Goal: Task Accomplishment & Management: Manage account settings

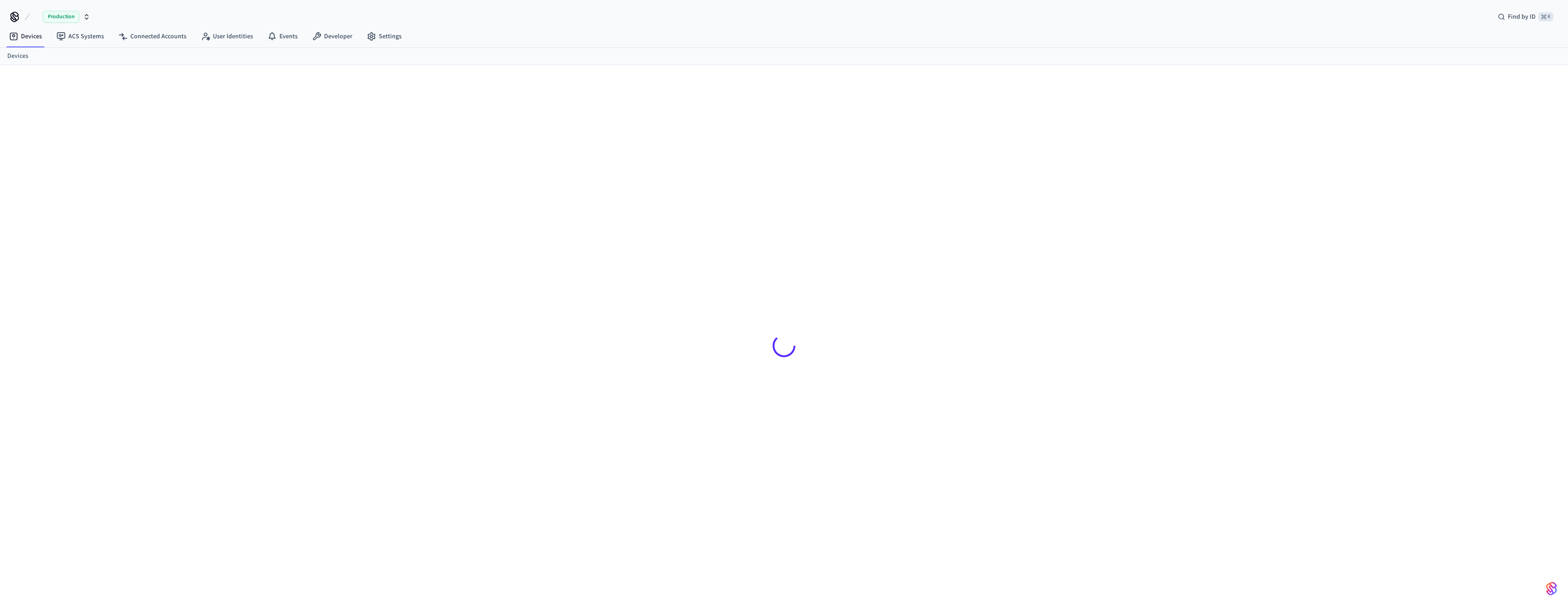
scroll to position [12, 0]
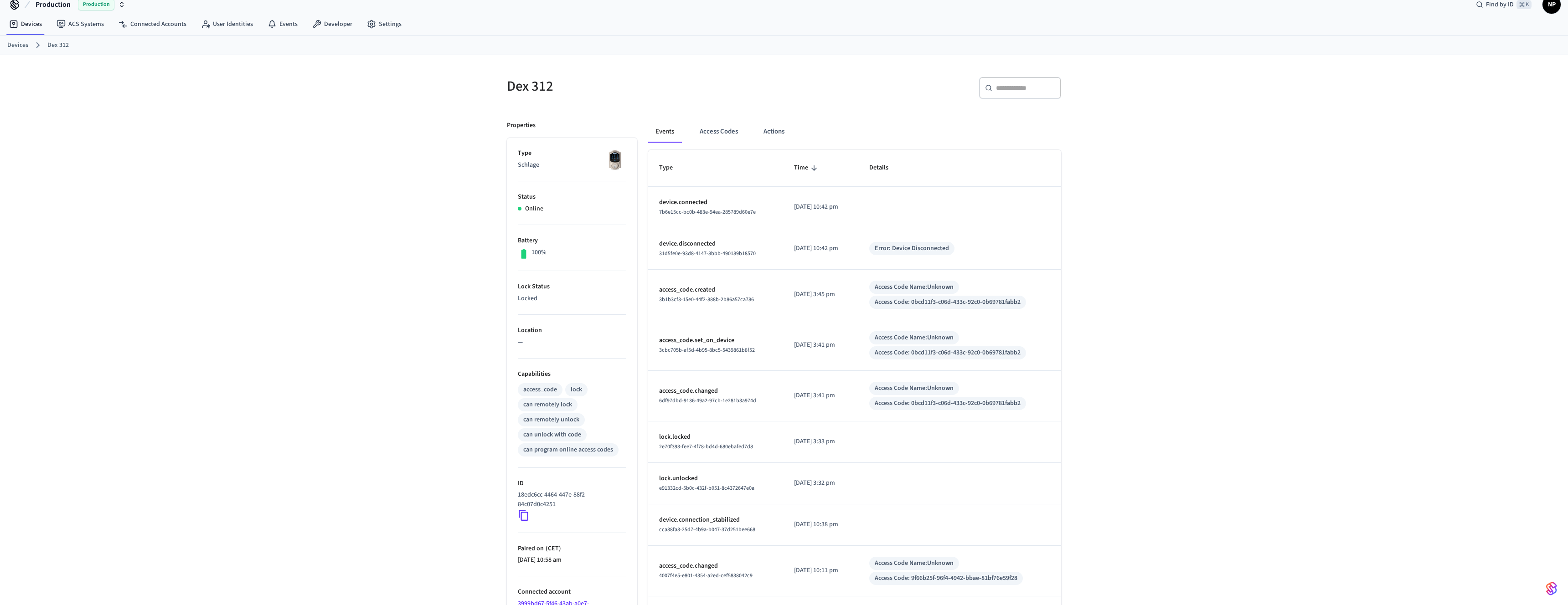
click at [21, 44] on link "Devices" at bounding box center [18, 46] width 21 height 10
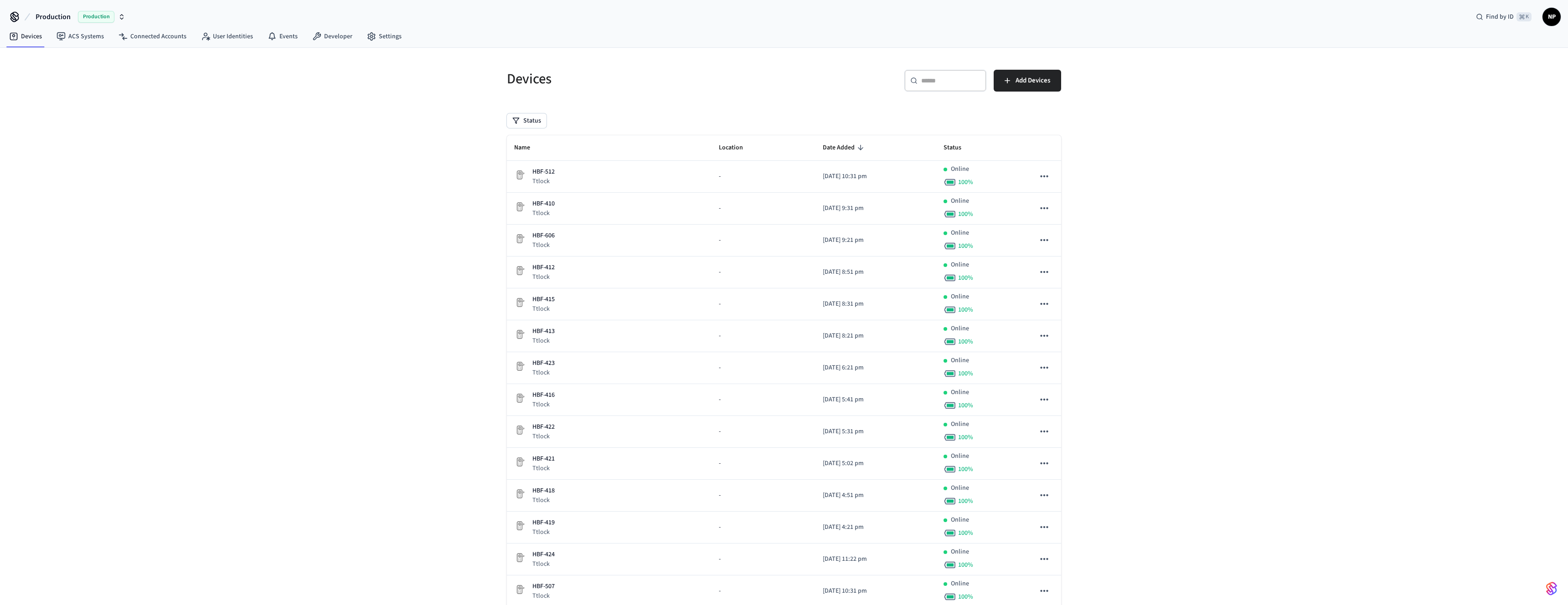
click at [950, 80] on input "text" at bounding box center [950, 80] width 59 height 9
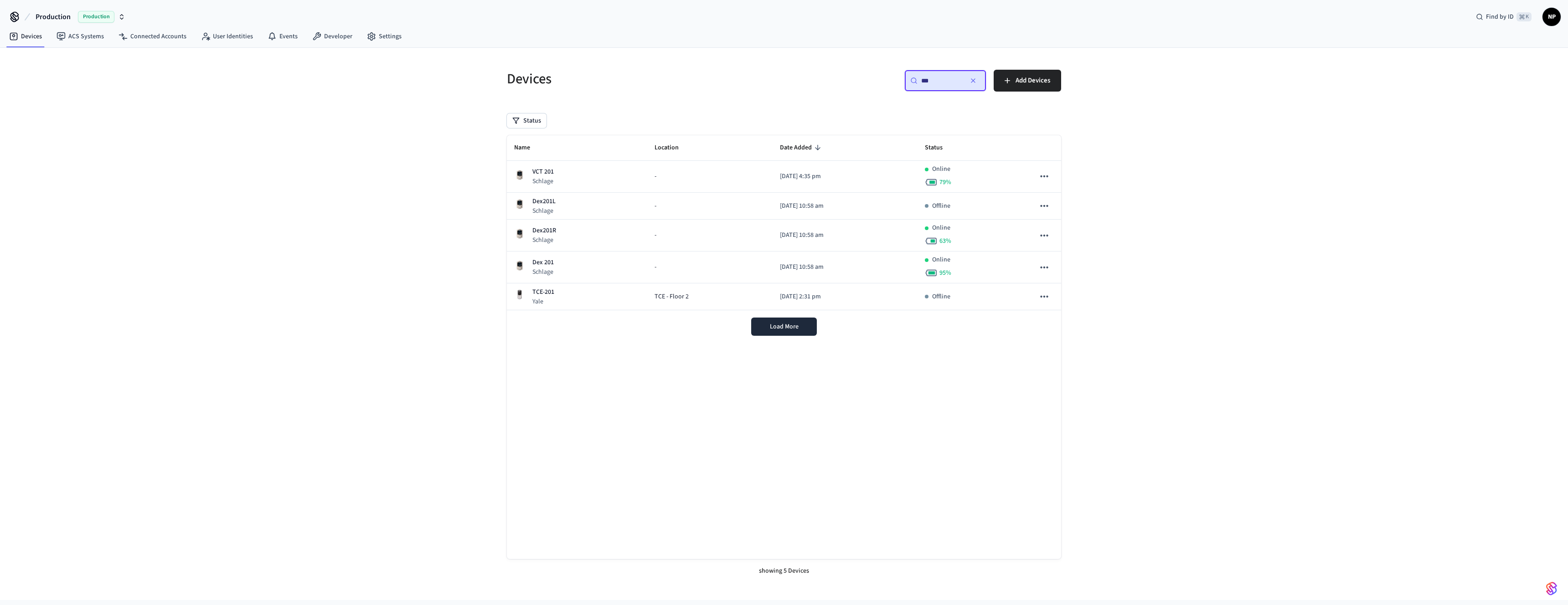
type input "***"
click at [543, 203] on p "Dex201L" at bounding box center [544, 201] width 23 height 10
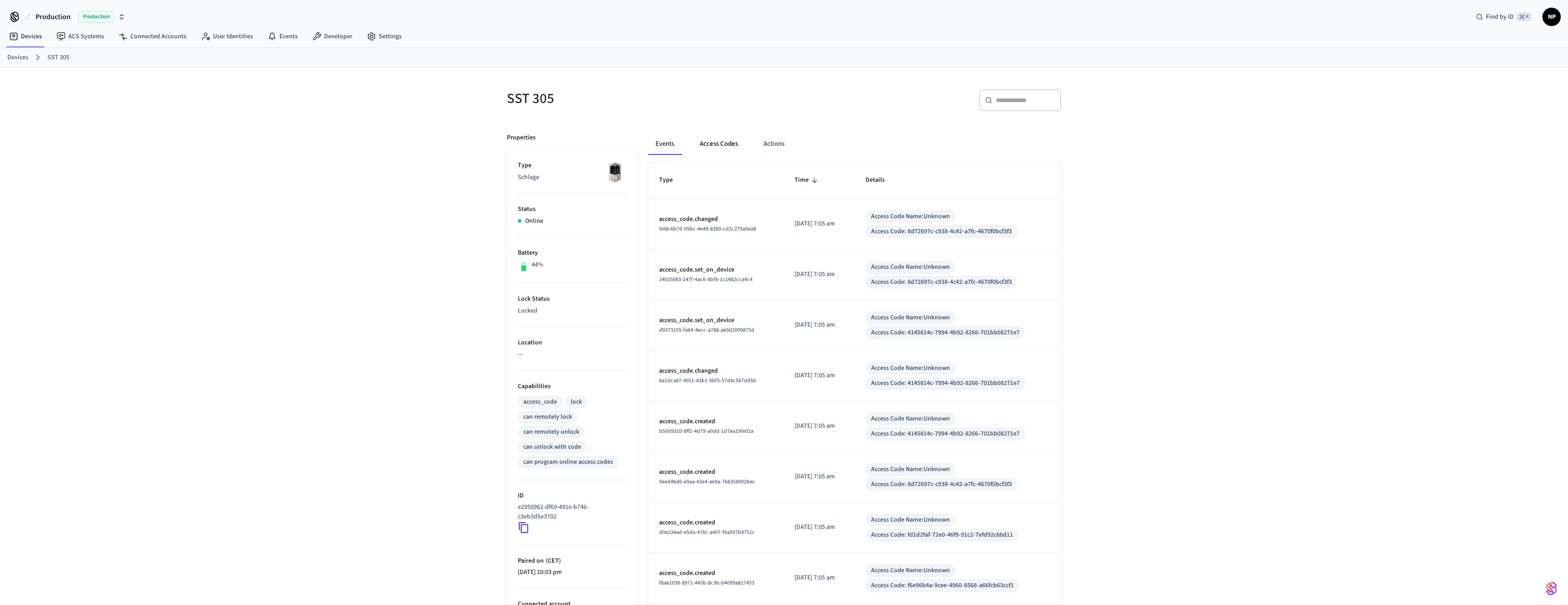
click at [716, 145] on button "Access Codes" at bounding box center [718, 144] width 53 height 22
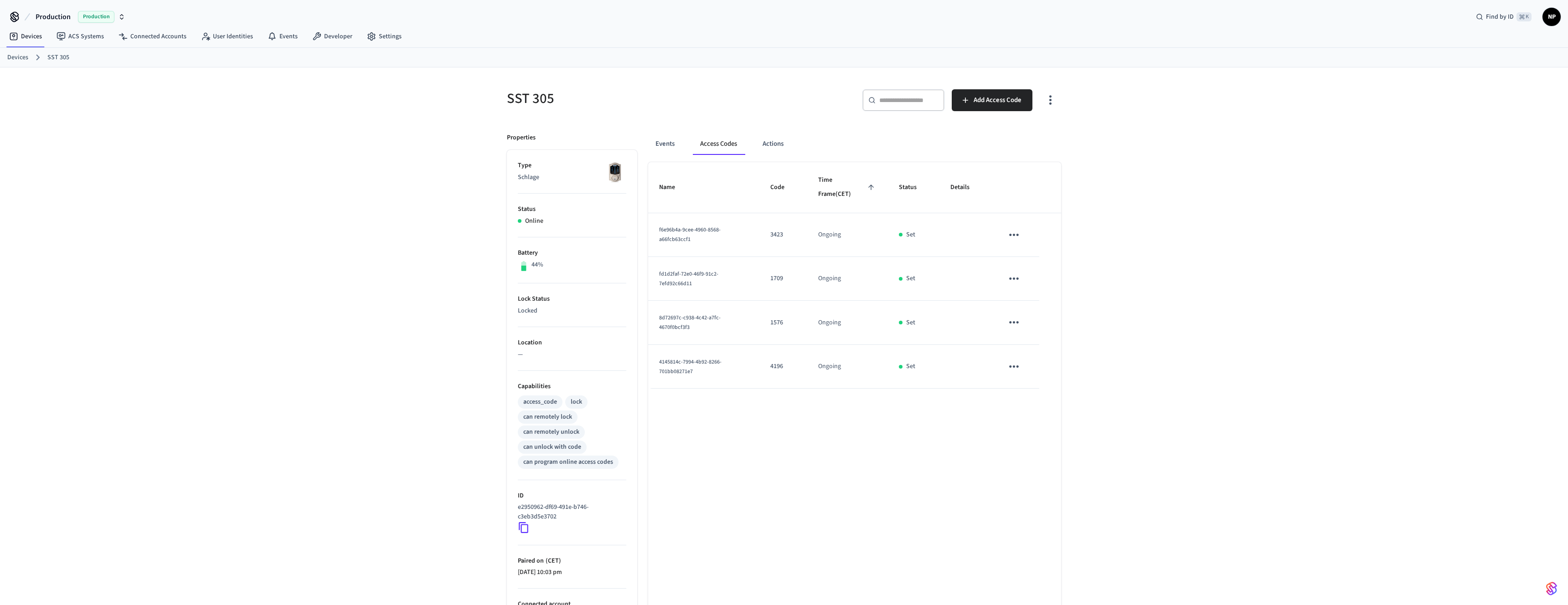
scroll to position [61, 0]
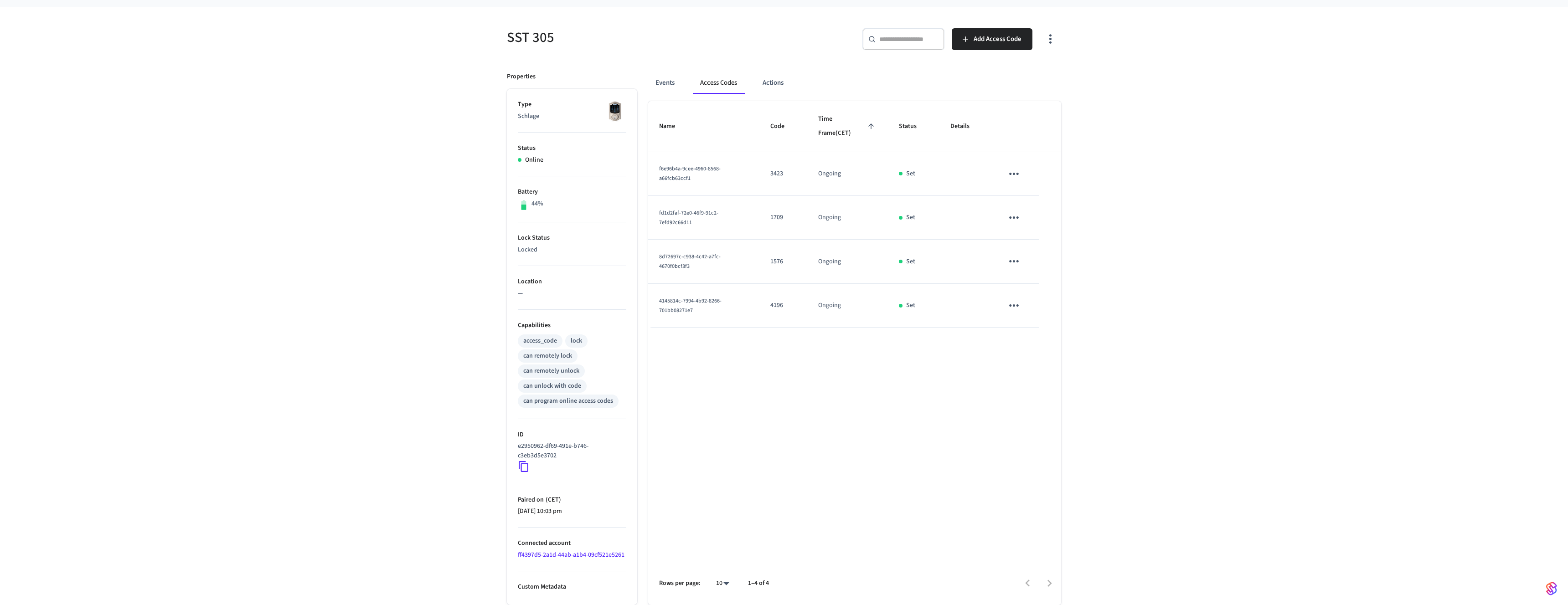
click at [652, 484] on div "Name Code Time Frame (CET) Status Details f6e96b4a-9cee-4960-8568-a66fcb63ccf1 …" at bounding box center [855, 353] width 413 height 504
click at [593, 554] on link "ff4397d5-2a1d-44ab-a1b4-09cf521e5261" at bounding box center [571, 555] width 107 height 9
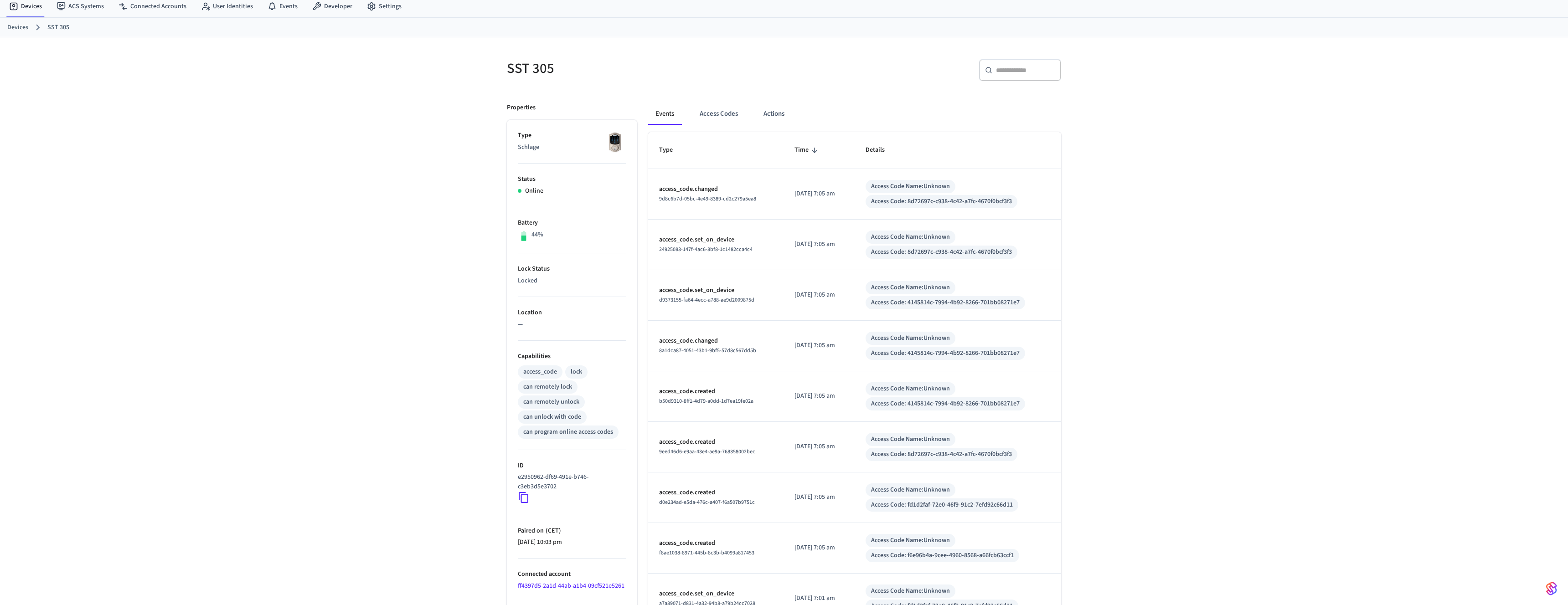
scroll to position [21, 0]
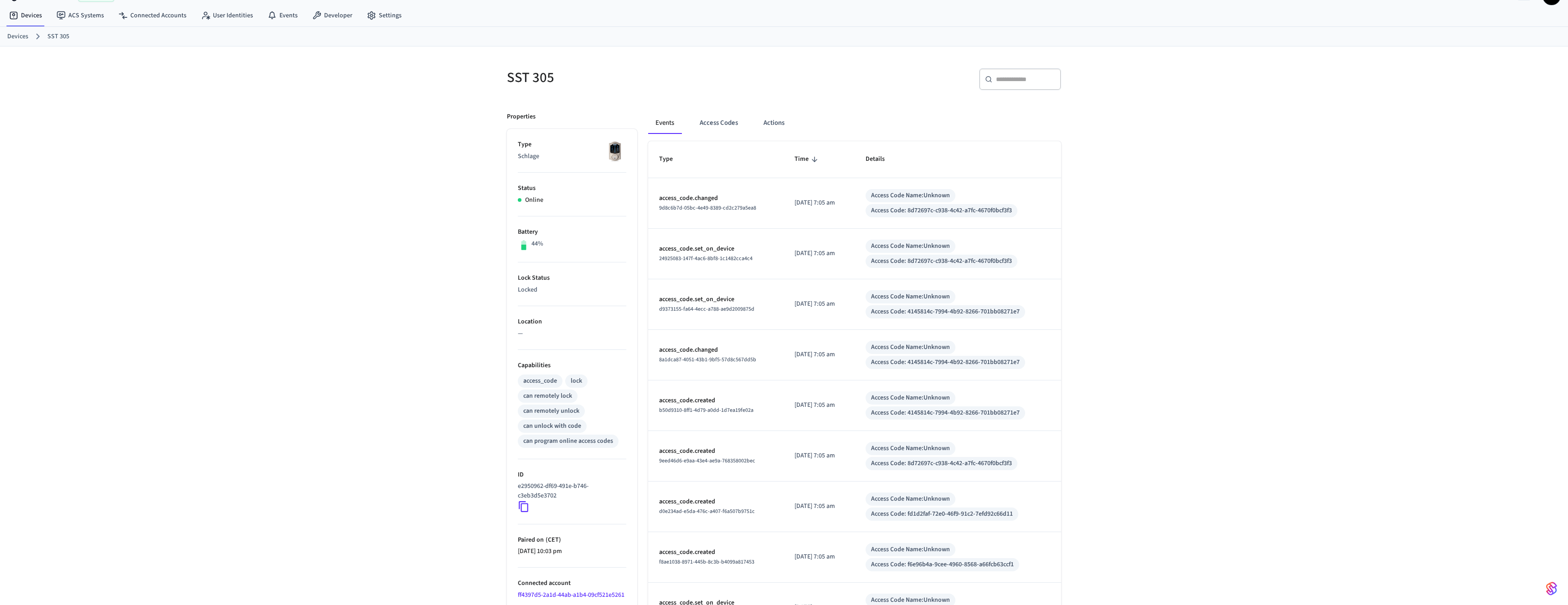
click at [711, 106] on div "Events Access Codes Actions Type Time Details access_code.changed 9d8c6b7d-05bc…" at bounding box center [849, 414] width 424 height 627
click at [712, 119] on button "Access Codes" at bounding box center [718, 123] width 53 height 22
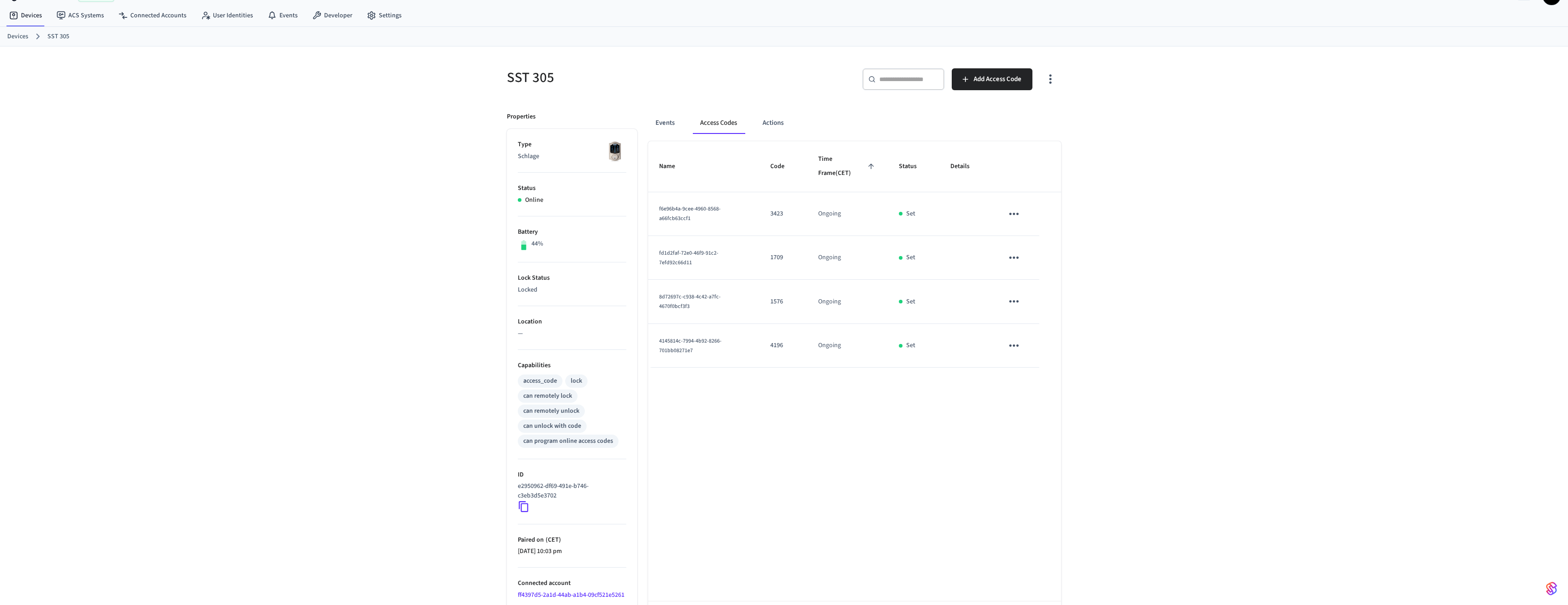
click at [1119, 293] on div "SST 305 ​ ​ Add Access Code Properties Type Schlage Status Online Battery 44% L…" at bounding box center [784, 346] width 1568 height 599
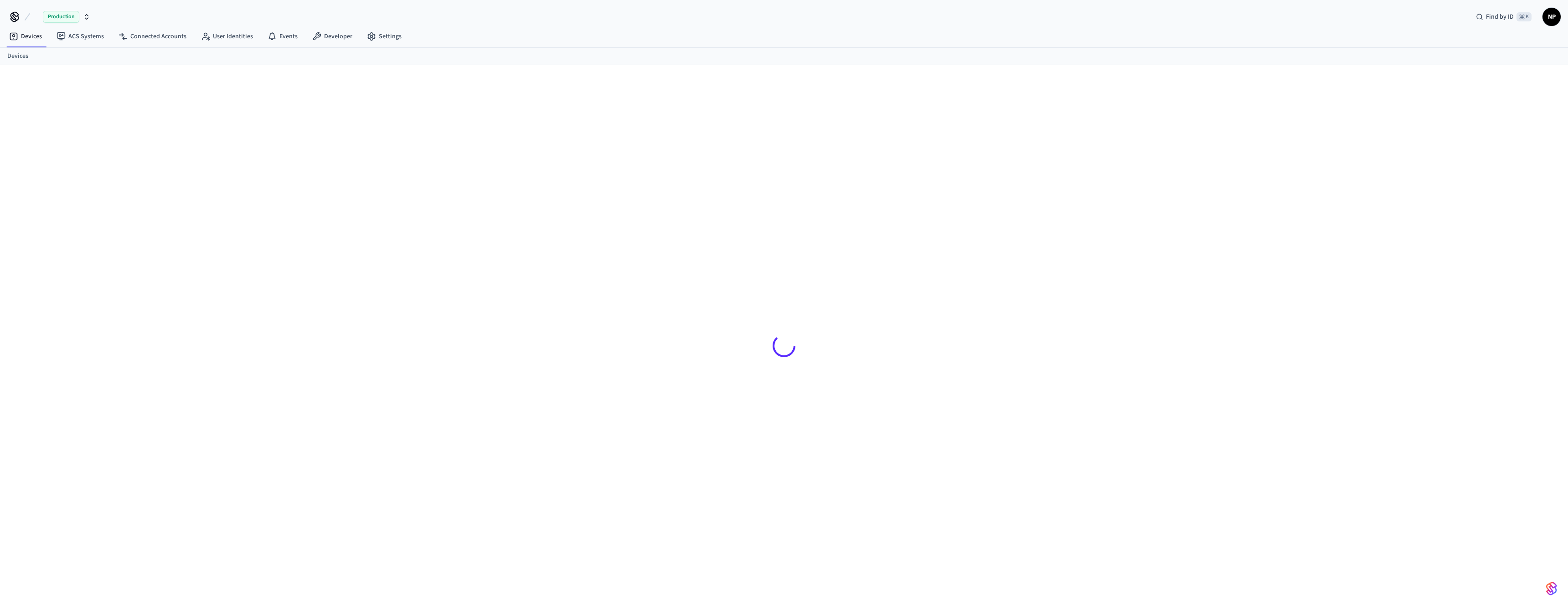
scroll to position [12, 0]
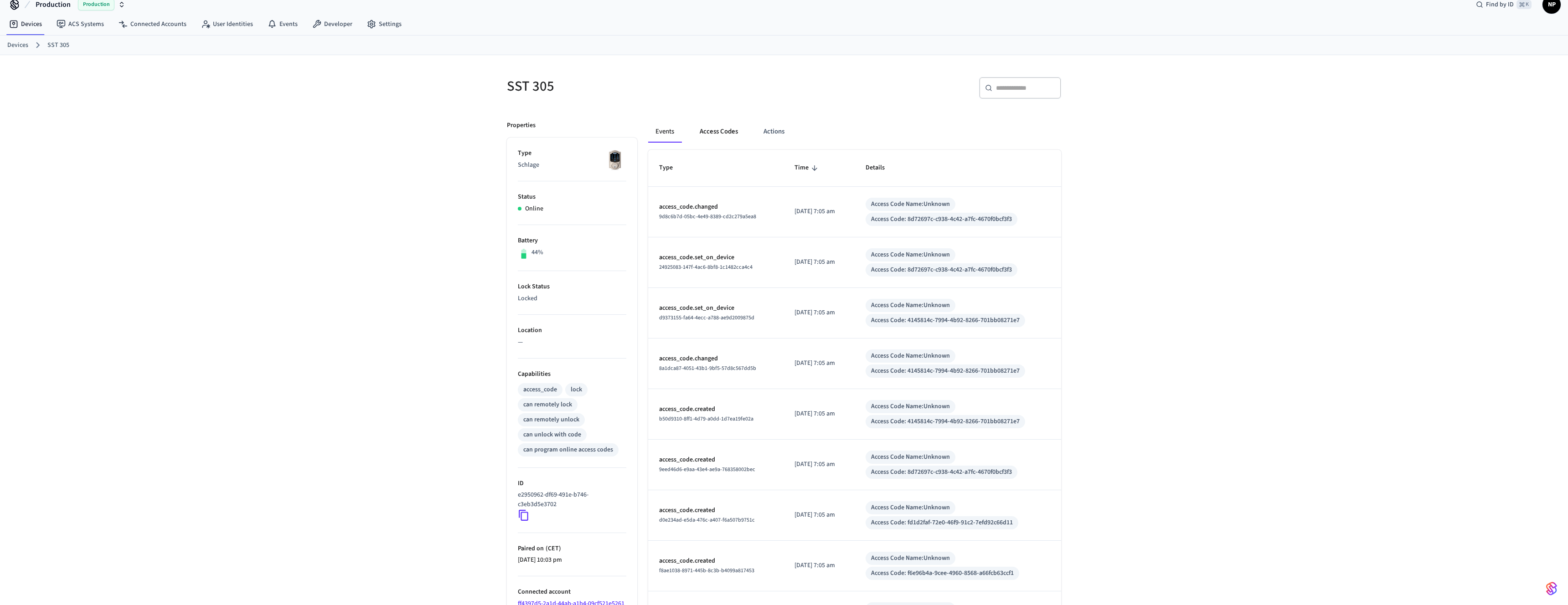
click at [712, 134] on button "Access Codes" at bounding box center [718, 131] width 53 height 22
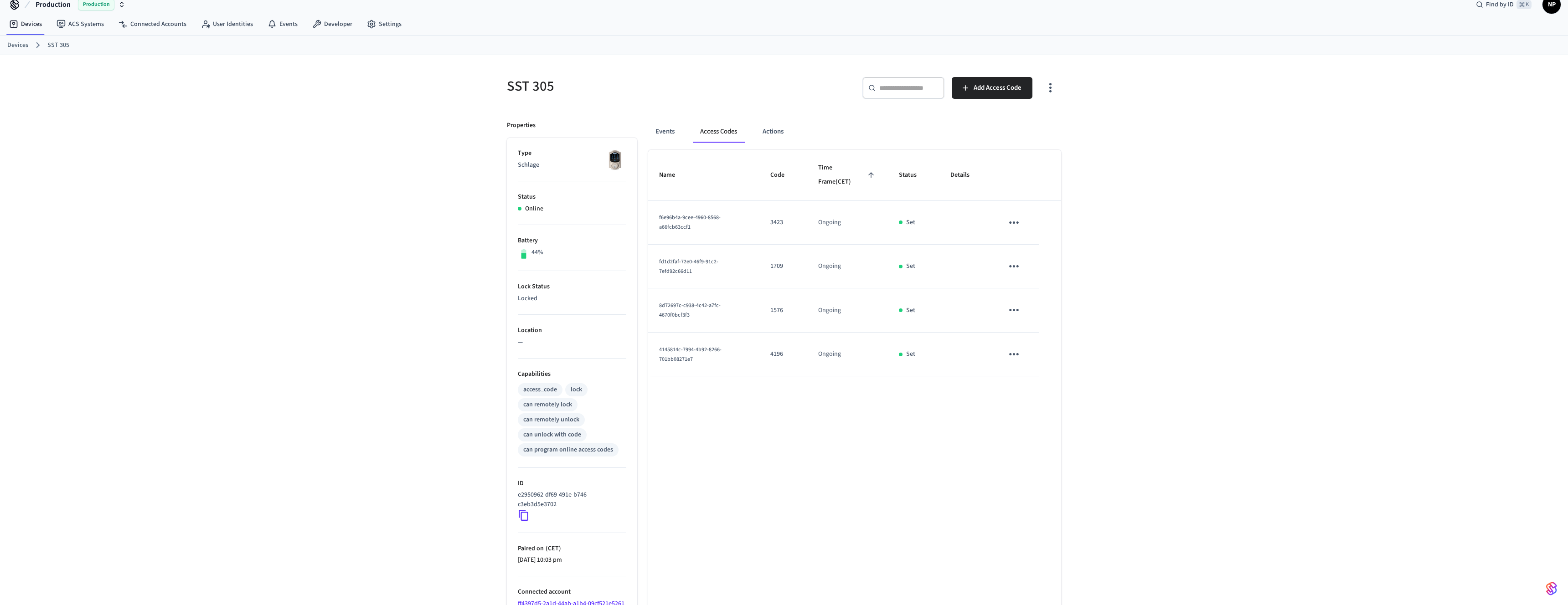
click at [1114, 228] on div "SST 305 ​ ​ Add Access Code Properties Type Schlage Status Online Battery 44% L…" at bounding box center [784, 355] width 1568 height 599
click at [1046, 86] on icon "button" at bounding box center [1050, 88] width 14 height 14
click at [1038, 130] on li "Show unmanaged access codes on device" at bounding box center [992, 125] width 128 height 24
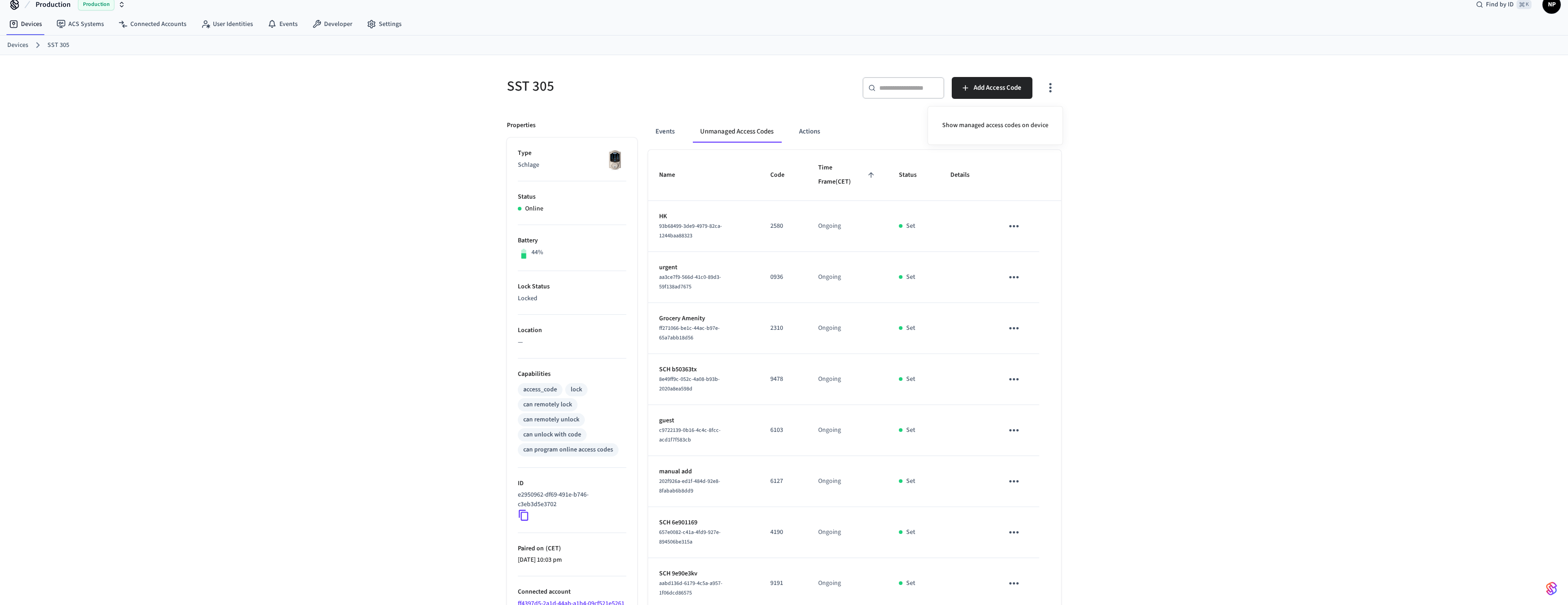
click at [1017, 382] on div at bounding box center [784, 302] width 1568 height 605
click at [1015, 380] on icon "sticky table" at bounding box center [1013, 379] width 14 height 14
click at [1141, 368] on div at bounding box center [784, 302] width 1568 height 605
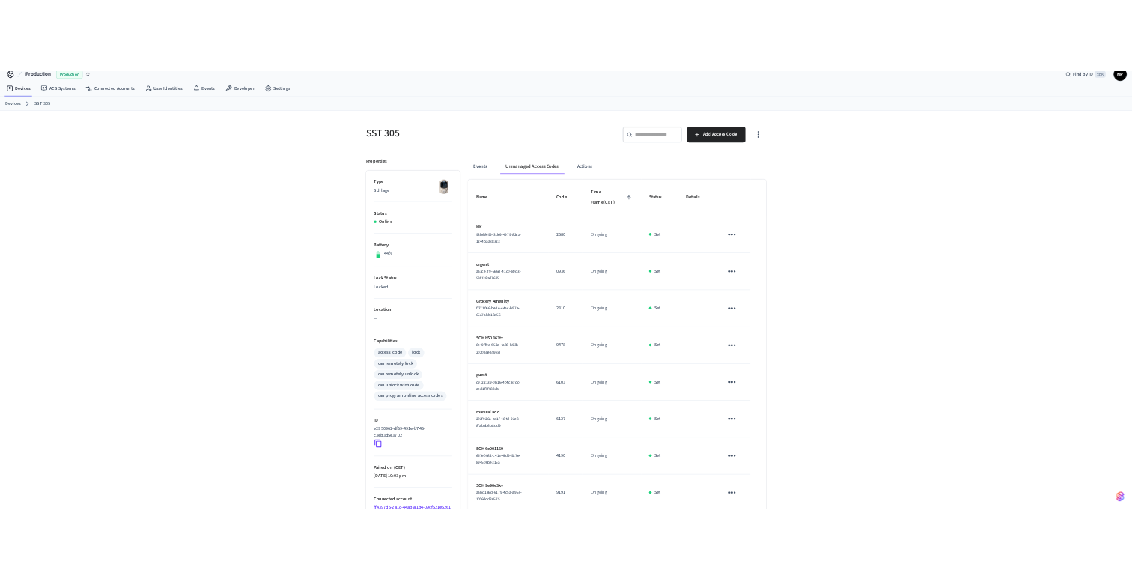
scroll to position [100, 0]
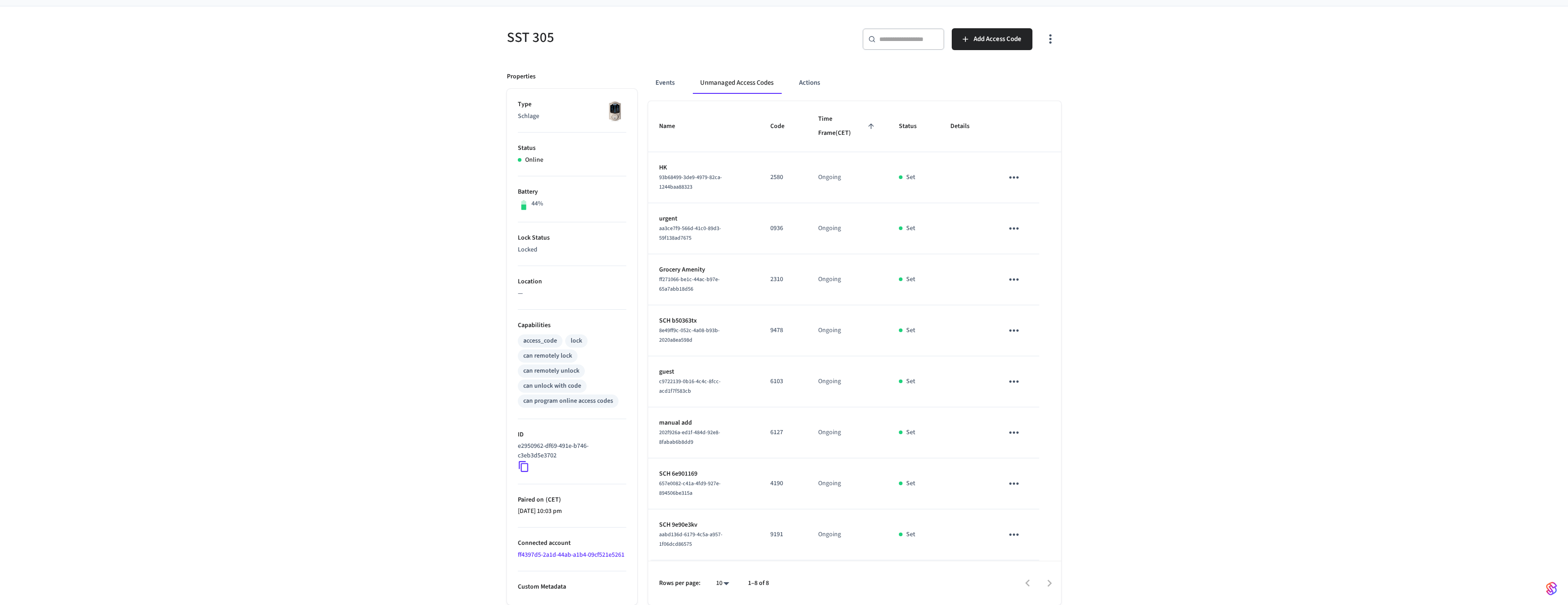
click at [1222, 273] on div "SST 305 ​ ​ Add Access Code Properties Type Schlage Status Online Battery 44% L…" at bounding box center [784, 306] width 1568 height 599
click at [1052, 44] on icon "button" at bounding box center [1050, 38] width 14 height 14
click at [999, 79] on li "Show managed access codes on device" at bounding box center [995, 77] width 121 height 24
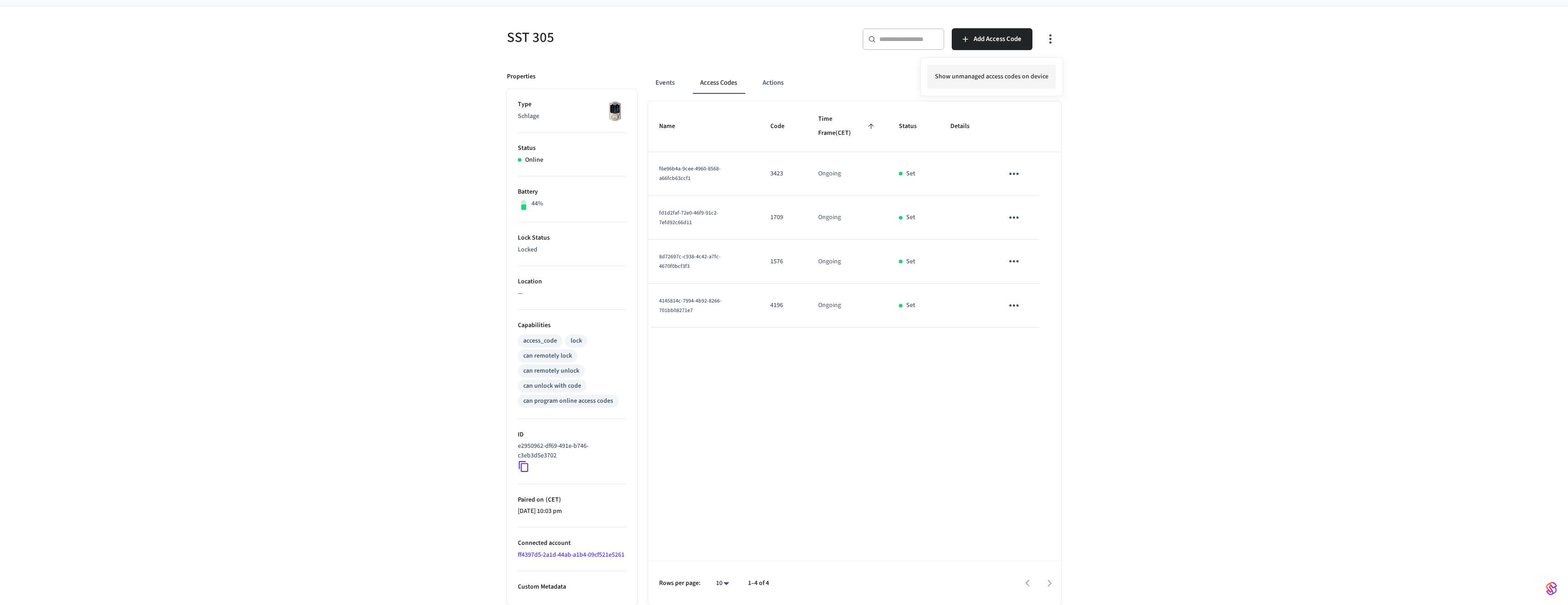
click at [983, 78] on li "Show unmanaged access codes on device" at bounding box center [992, 77] width 128 height 24
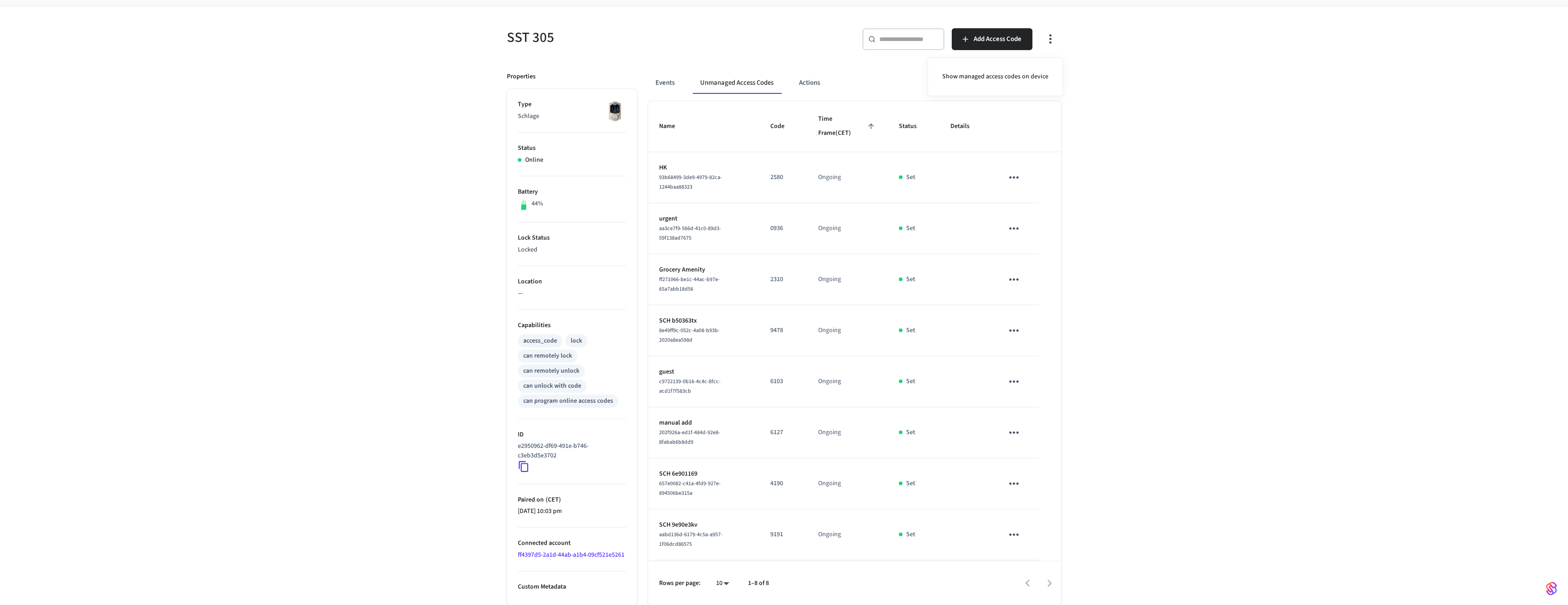
click at [1016, 334] on div at bounding box center [784, 302] width 1568 height 605
click at [1013, 330] on icon "sticky table" at bounding box center [1014, 330] width 10 height 2
click at [1150, 401] on div at bounding box center [784, 302] width 1568 height 605
